Goal: Find specific page/section: Find specific page/section

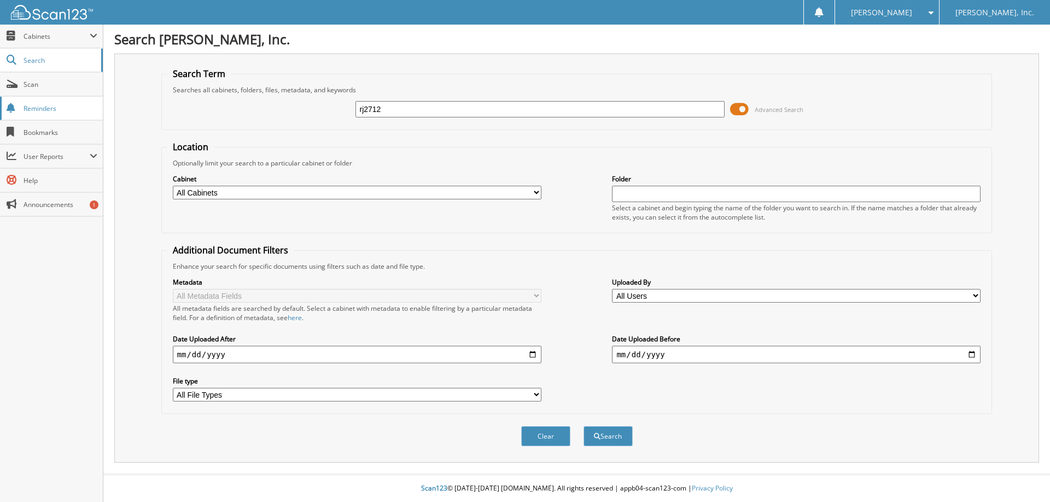
type input "rj2712"
click at [583, 426] on button "Search" at bounding box center [607, 436] width 49 height 20
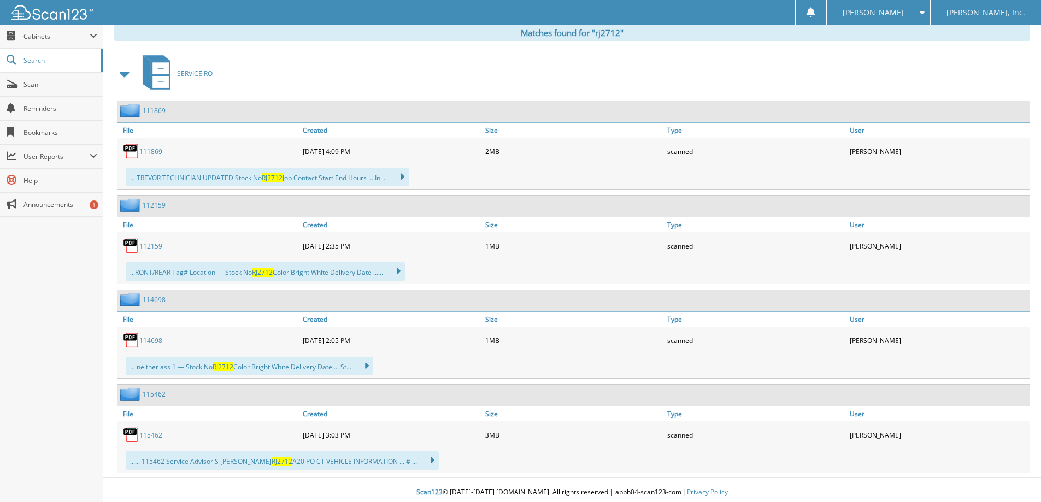
scroll to position [459, 0]
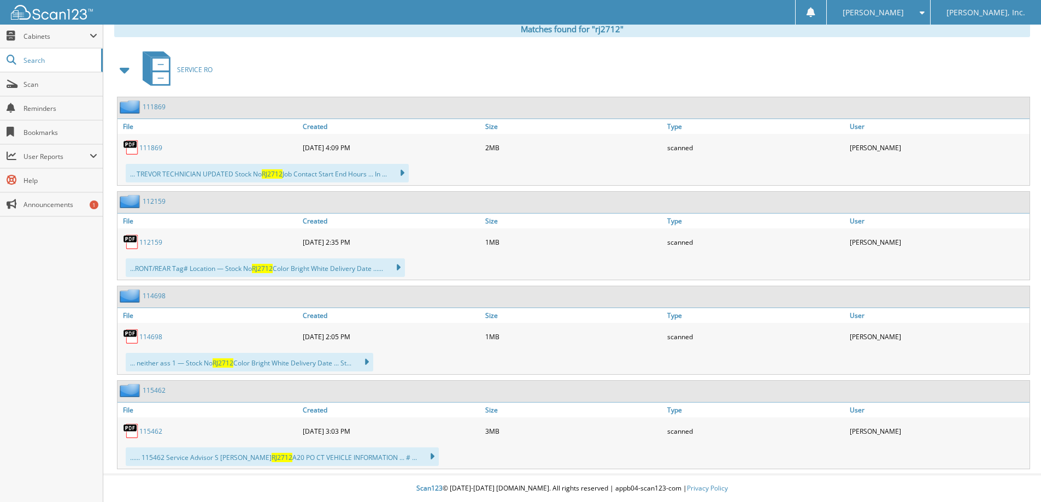
click at [160, 431] on link "115462" at bounding box center [150, 431] width 23 height 9
click at [157, 241] on link "112159" at bounding box center [150, 242] width 23 height 9
